Goal: Task Accomplishment & Management: Manage account settings

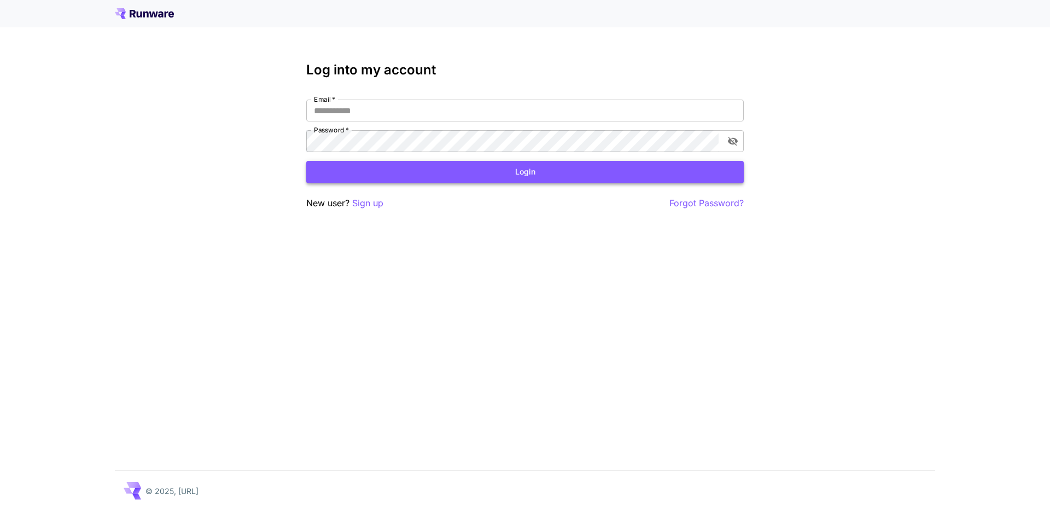
type input "**********"
click at [425, 173] on button "Login" at bounding box center [525, 172] width 438 height 22
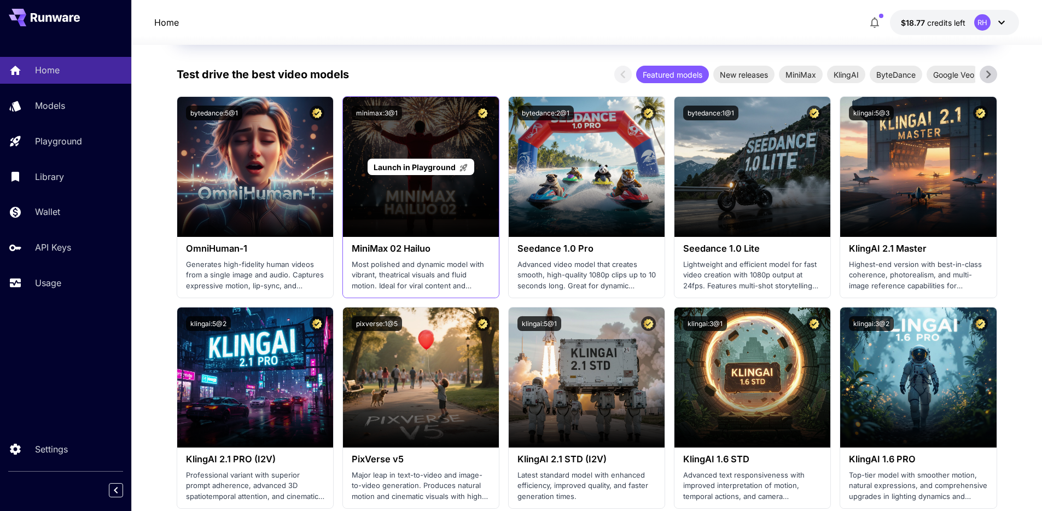
scroll to position [282, 0]
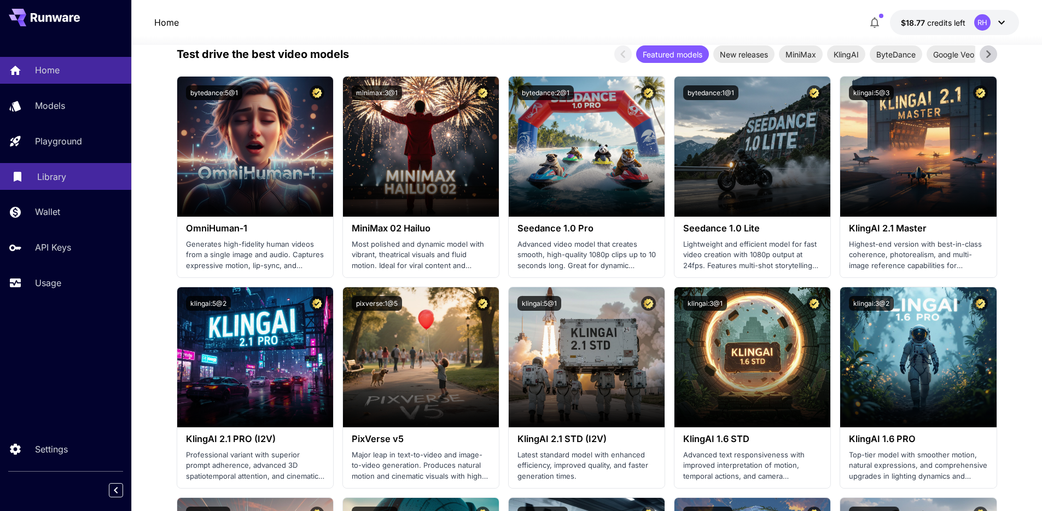
click at [50, 175] on p "Library" at bounding box center [51, 176] width 29 height 13
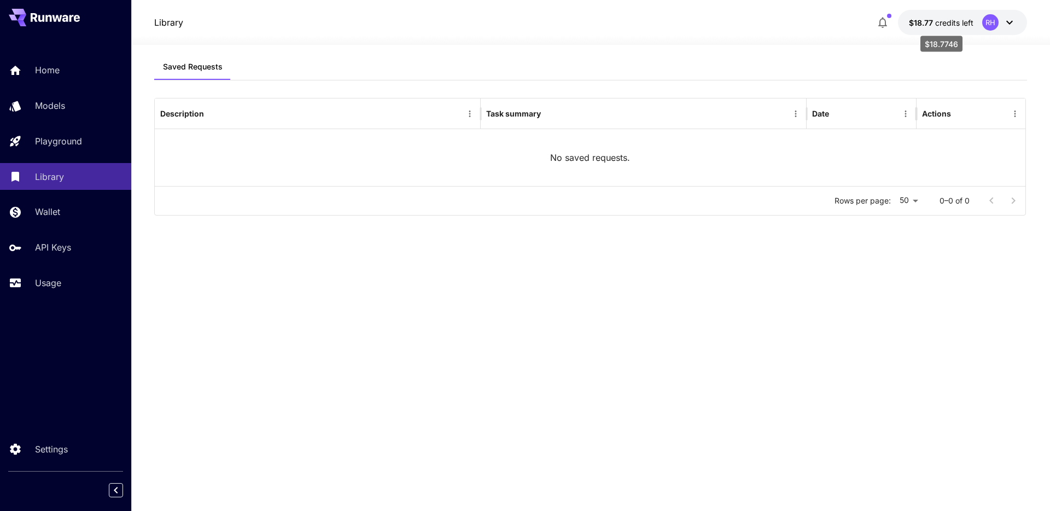
click at [949, 25] on span "credits left" at bounding box center [955, 22] width 38 height 9
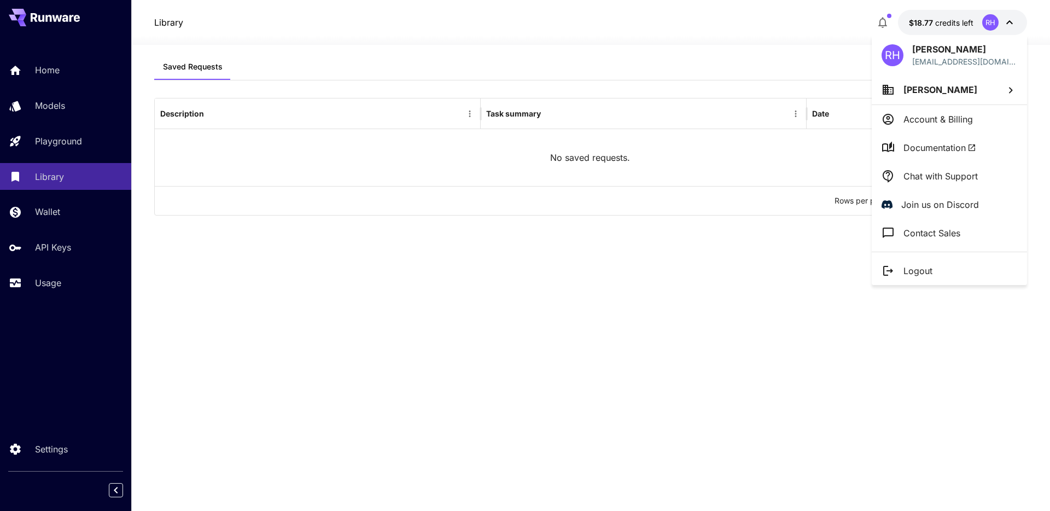
click at [38, 71] on div at bounding box center [525, 255] width 1050 height 511
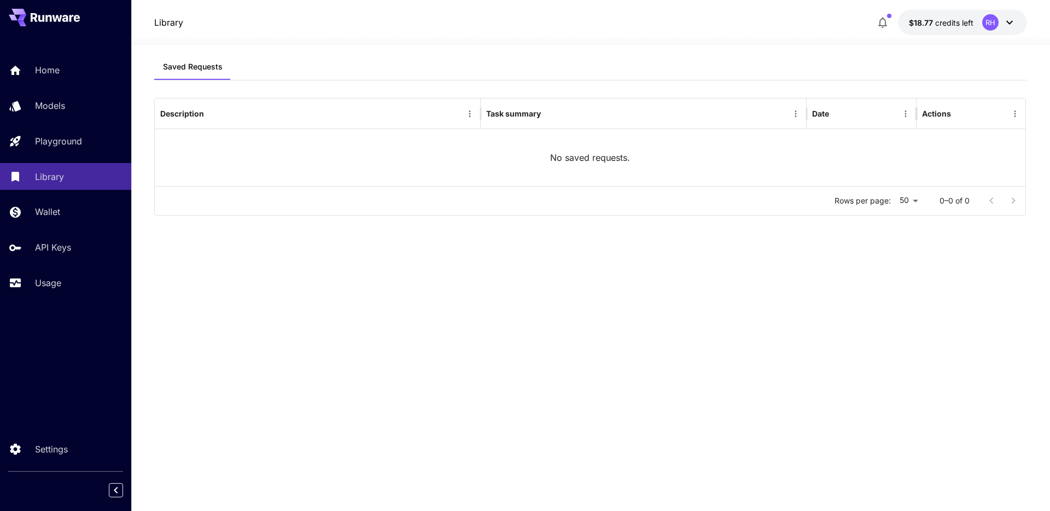
click at [39, 69] on p "Home" at bounding box center [47, 69] width 25 height 13
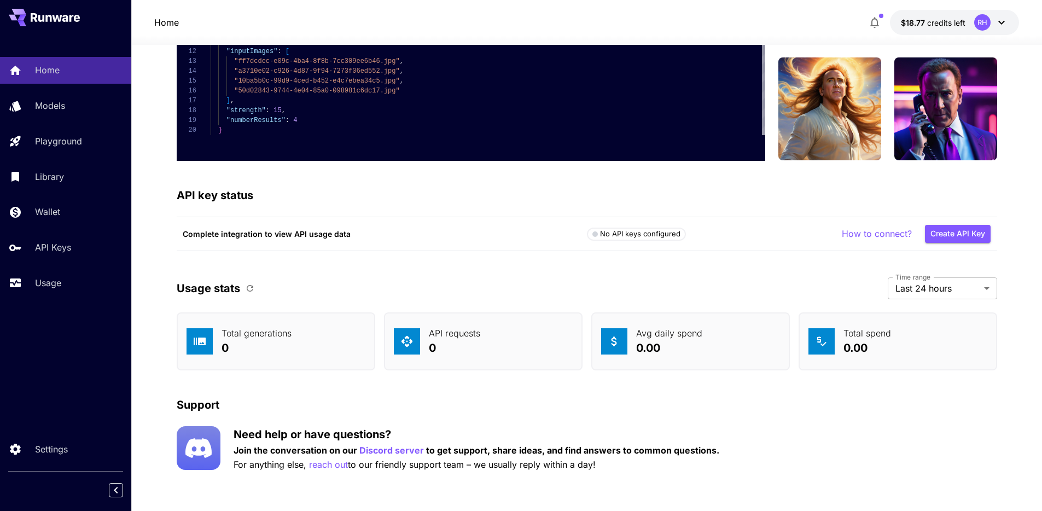
scroll to position [2777, 0]
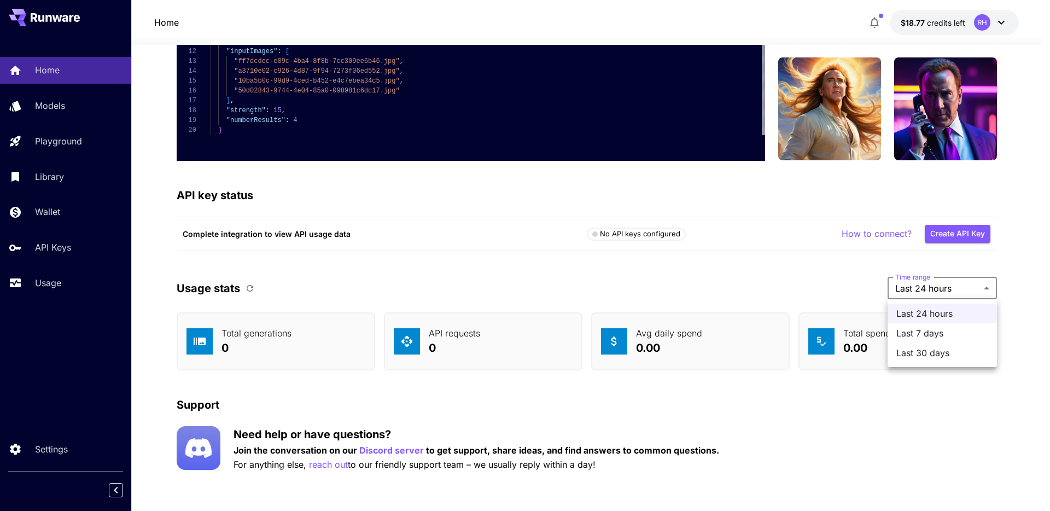
click at [944, 353] on span "Last 30 days" at bounding box center [943, 352] width 92 height 13
type input "*******"
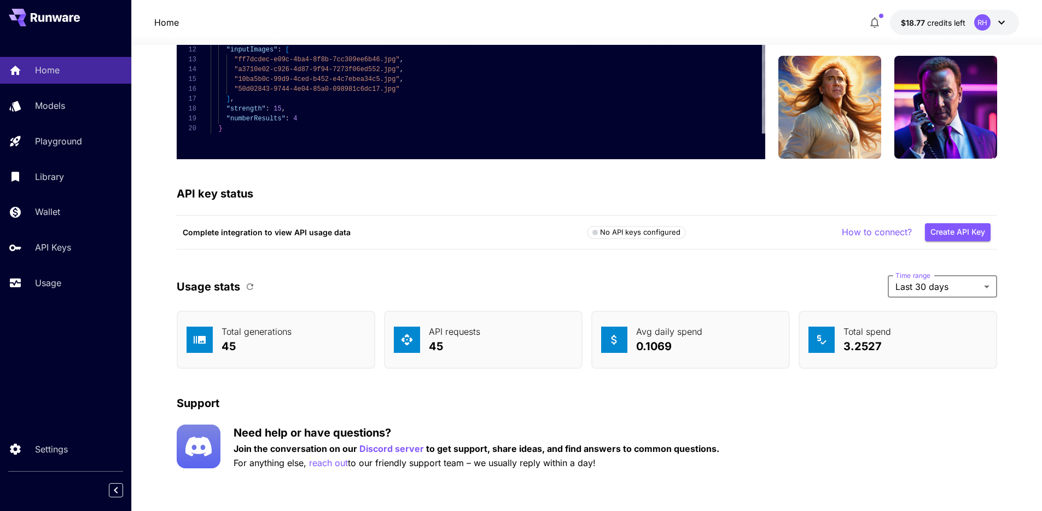
scroll to position [2779, 0]
click at [496, 339] on div "API requests 45" at bounding box center [483, 339] width 199 height 58
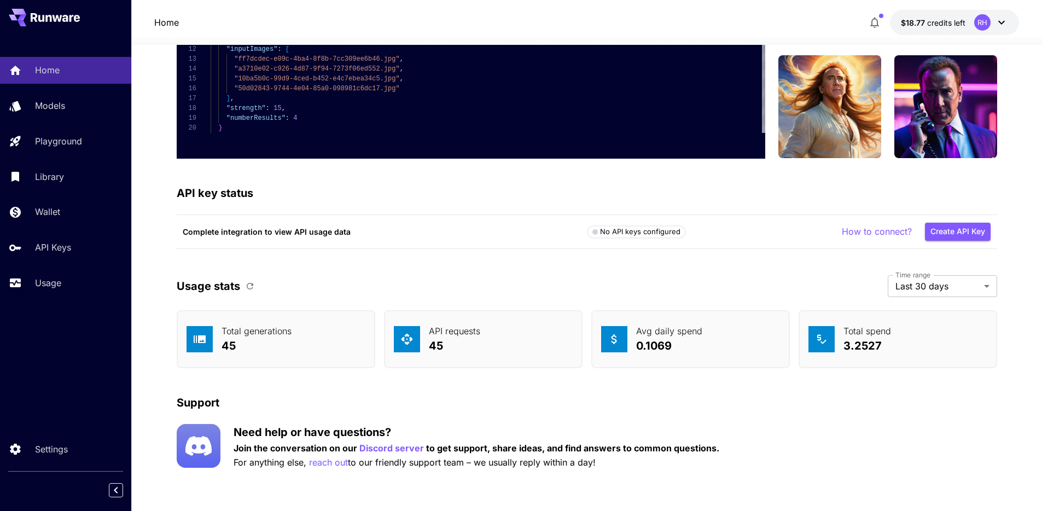
click at [636, 342] on p "0.1069" at bounding box center [669, 346] width 66 height 16
click at [805, 341] on div "Total spend 3.2527" at bounding box center [898, 339] width 199 height 58
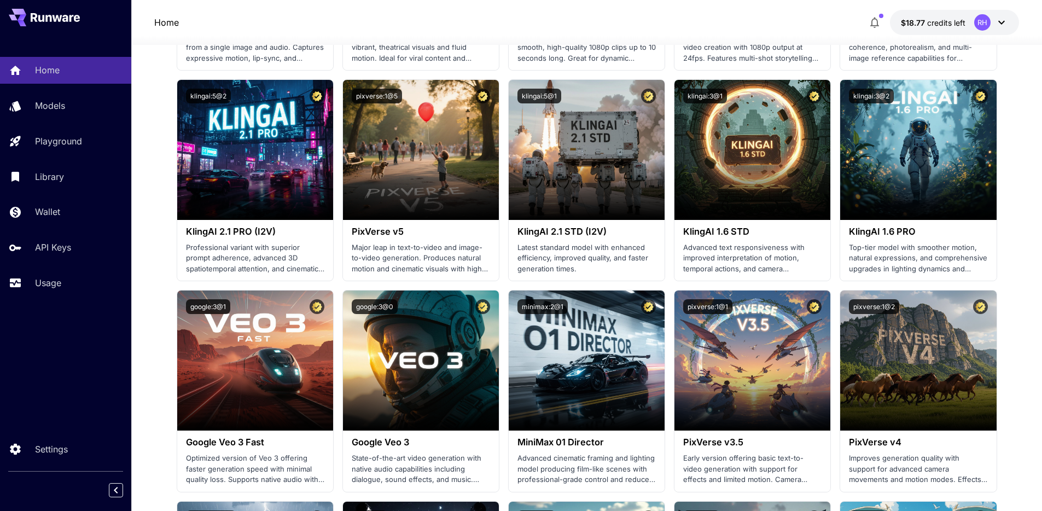
scroll to position [0, 0]
